Goal: Find specific page/section: Find specific page/section

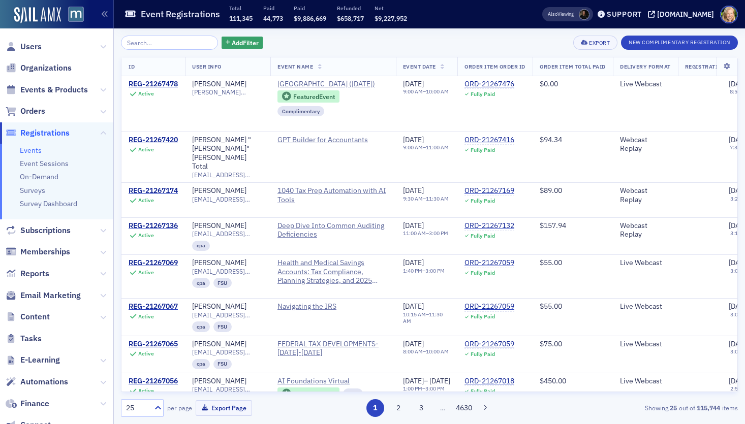
click at [78, 46] on span "Users" at bounding box center [56, 47] width 113 height 22
click at [60, 44] on span "Users" at bounding box center [56, 47] width 113 height 22
click at [28, 43] on span "Users" at bounding box center [30, 46] width 21 height 11
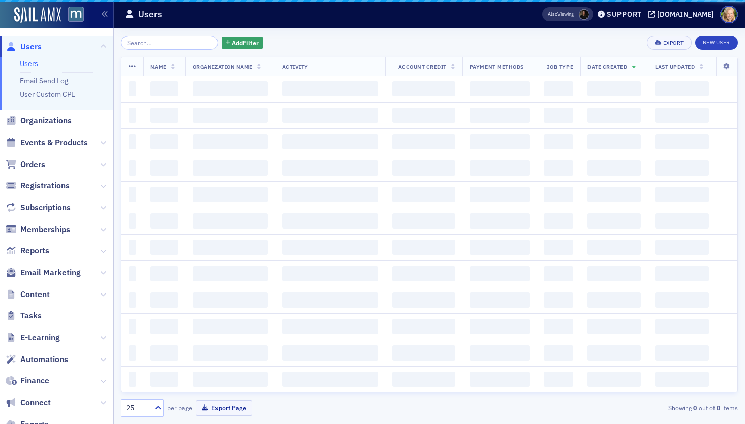
click at [167, 44] on input "search" at bounding box center [169, 43] width 97 height 14
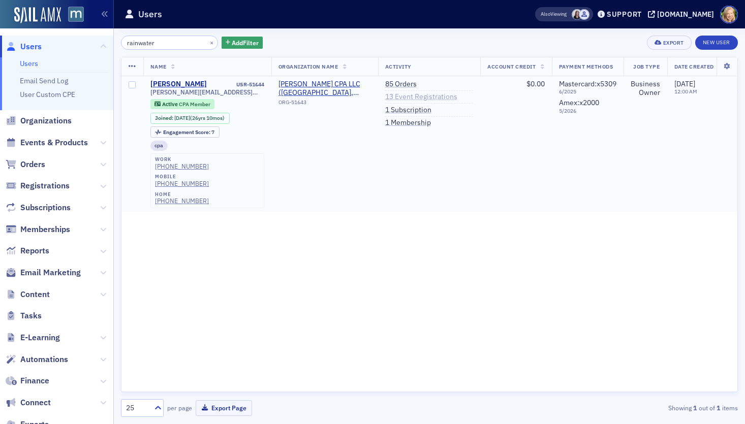
type input "rainwater"
click at [432, 100] on link "13 Event Registrations" at bounding box center [421, 97] width 72 height 9
